Goal: Information Seeking & Learning: Learn about a topic

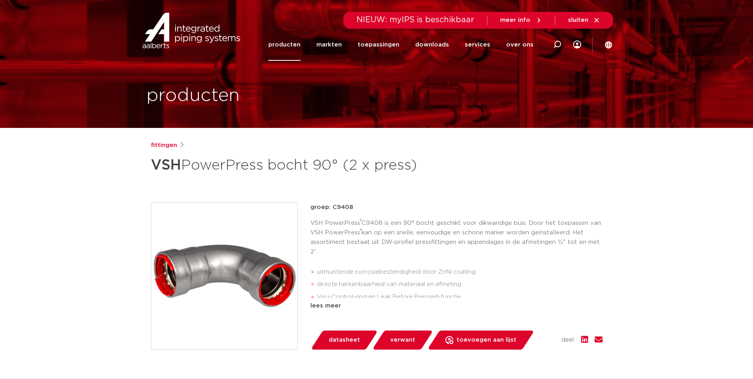
click at [198, 31] on img at bounding box center [192, 31] width 102 height 36
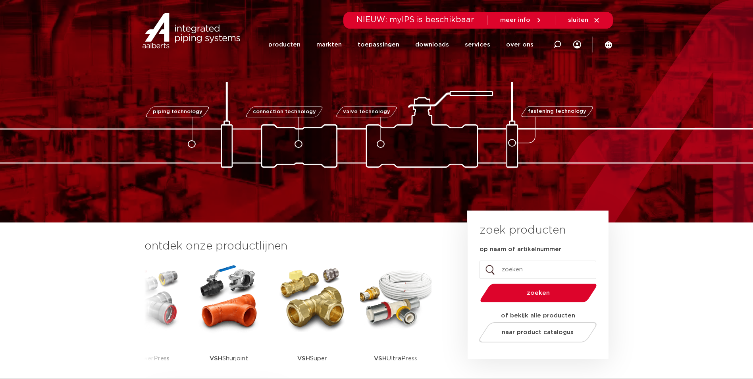
click at [306, 316] on img at bounding box center [312, 297] width 71 height 71
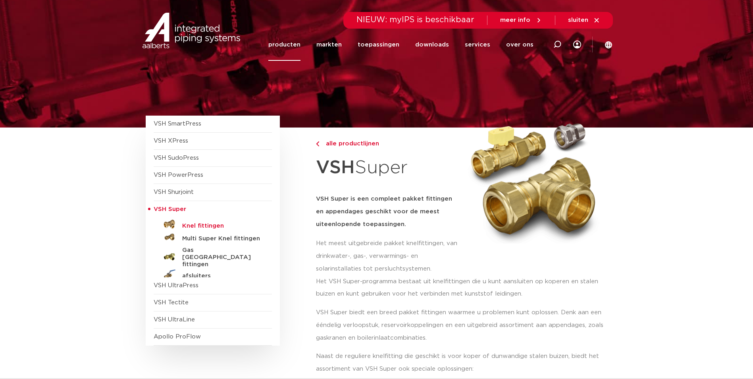
click at [206, 224] on h5 "Knel fittingen" at bounding box center [221, 225] width 79 height 7
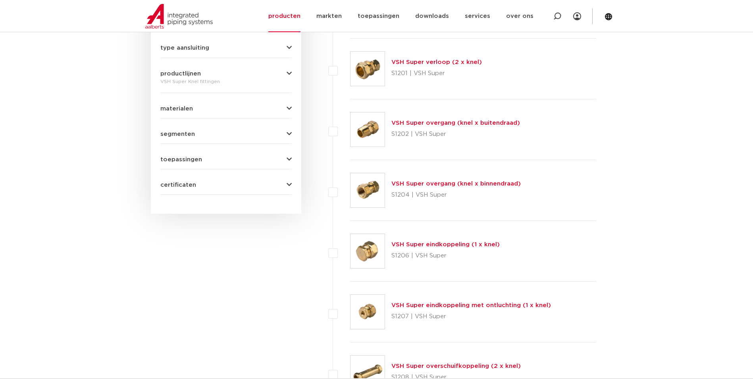
scroll to position [337, 0]
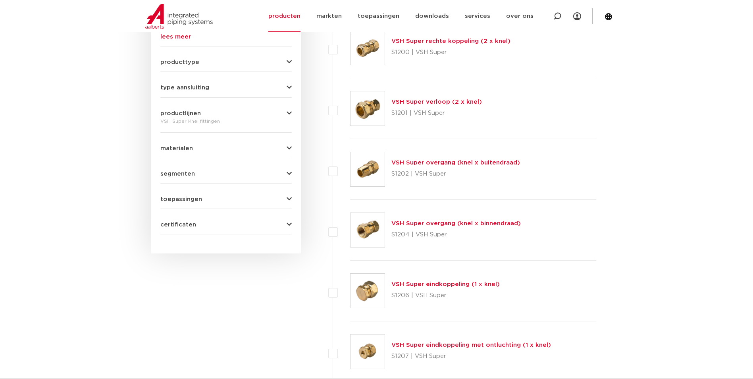
click at [485, 162] on link "VSH Super overgang (knel x buitendraad)" at bounding box center [456, 163] width 129 height 6
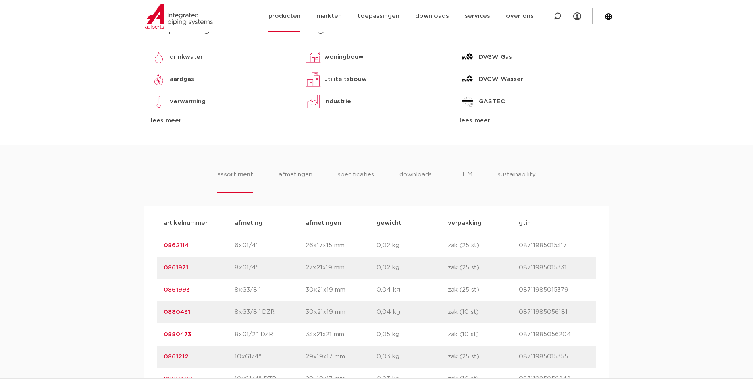
scroll to position [238, 0]
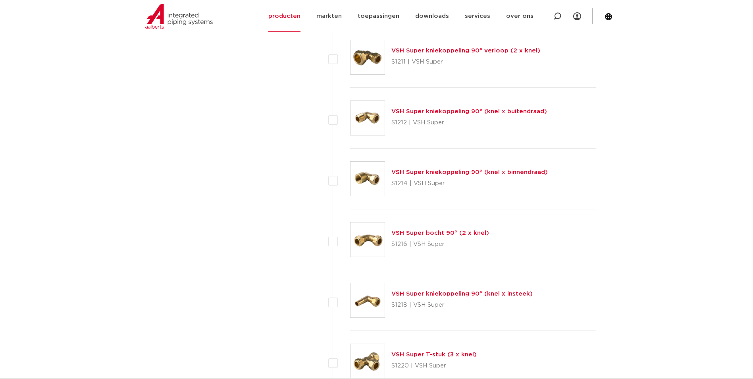
scroll to position [932, 0]
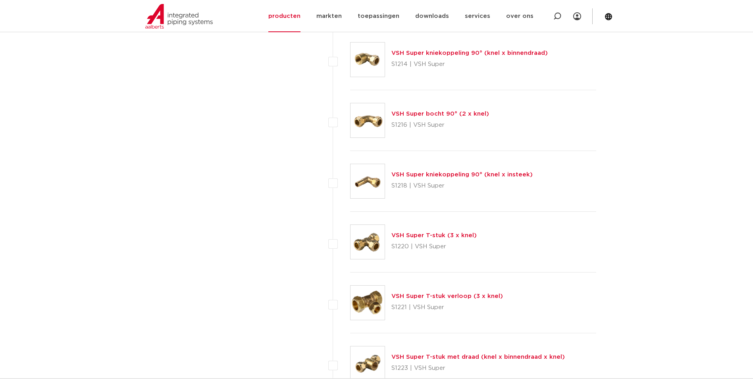
click at [428, 234] on link "VSH Super T-stuk (3 x knel)" at bounding box center [434, 235] width 85 height 6
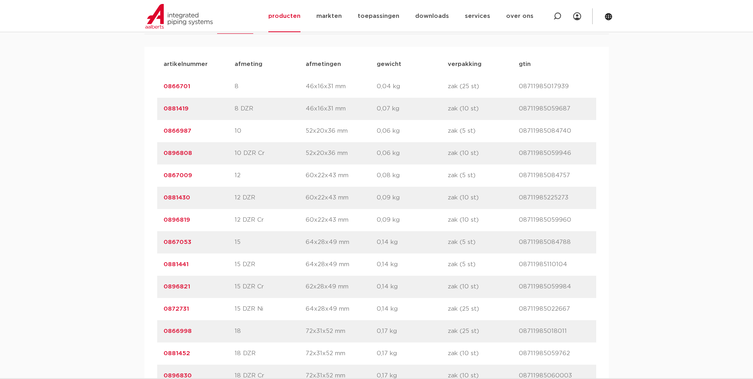
scroll to position [635, 0]
